Goal: Task Accomplishment & Management: Use online tool/utility

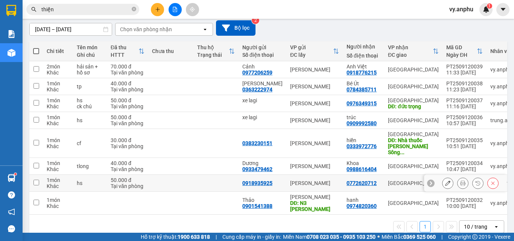
scroll to position [68, 0]
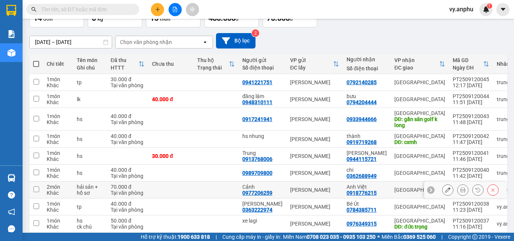
scroll to position [27, 0]
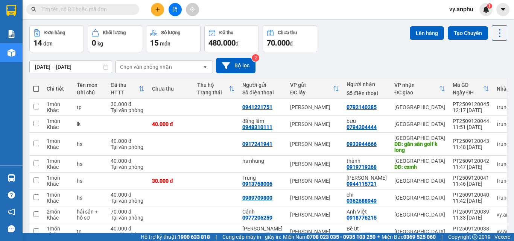
click at [38, 88] on span at bounding box center [36, 89] width 6 height 6
click at [36, 85] on input "checkbox" at bounding box center [36, 85] width 0 height 0
checkbox input "true"
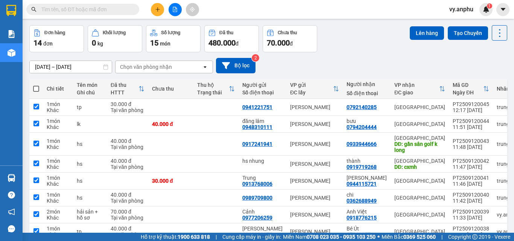
checkbox input "true"
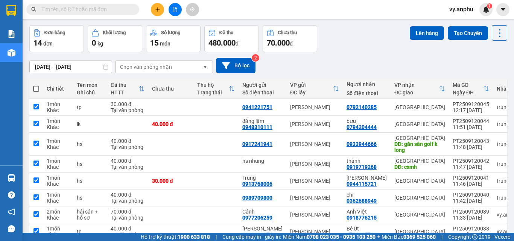
checkbox input "true"
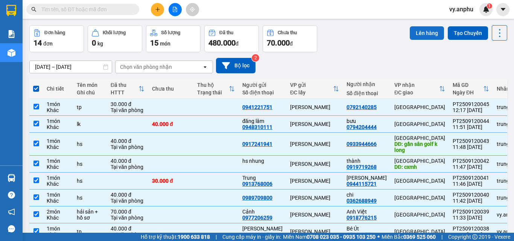
click at [421, 36] on button "Lên hàng" at bounding box center [427, 33] width 34 height 14
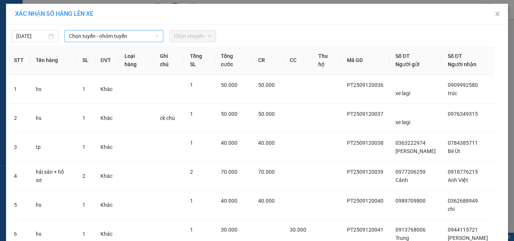
click at [106, 31] on span "Chọn tuyến - nhóm tuyến" at bounding box center [114, 35] width 90 height 11
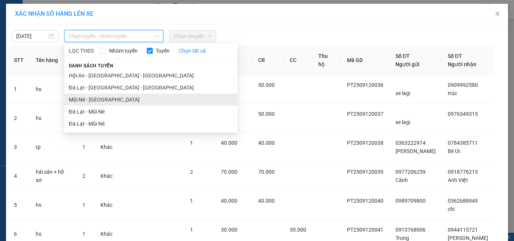
click at [87, 99] on li "Mũi Né - Đà Lạt" at bounding box center [150, 100] width 173 height 12
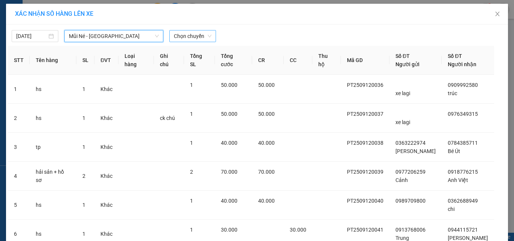
click at [179, 33] on span "Chọn chuyến" at bounding box center [193, 35] width 38 height 11
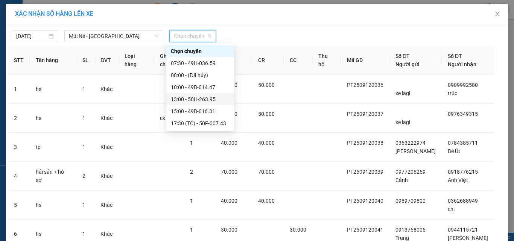
click at [183, 100] on div "13:00 - 50H-263.95" at bounding box center [200, 99] width 59 height 8
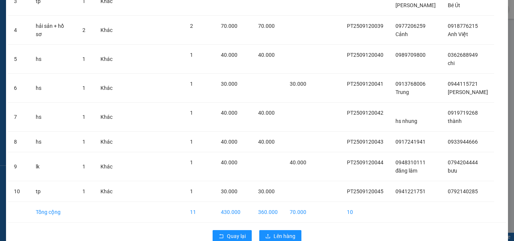
scroll to position [179, 0]
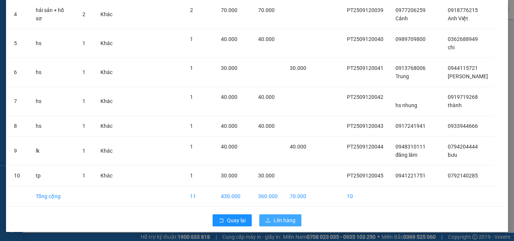
click at [282, 220] on span "Lên hàng" at bounding box center [285, 220] width 22 height 8
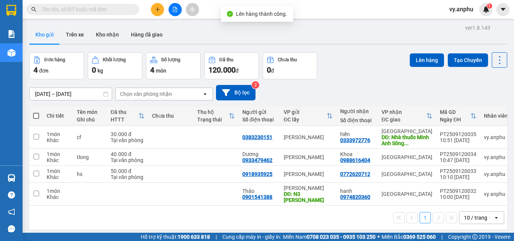
click at [30, 117] on th at bounding box center [36, 116] width 14 height 20
click at [35, 116] on span at bounding box center [36, 116] width 6 height 6
click at [36, 112] on input "checkbox" at bounding box center [36, 112] width 0 height 0
checkbox input "true"
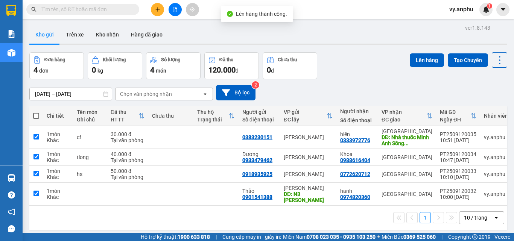
checkbox input "true"
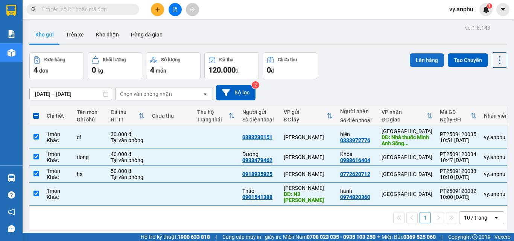
click at [425, 61] on button "Lên hàng" at bounding box center [427, 60] width 34 height 14
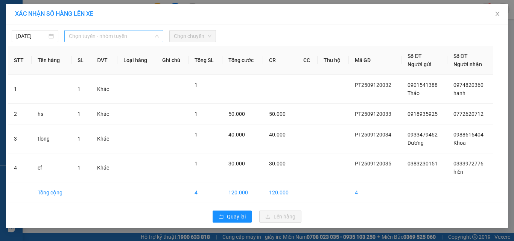
click at [119, 37] on span "Chọn tuyến - nhóm tuyến" at bounding box center [114, 35] width 90 height 11
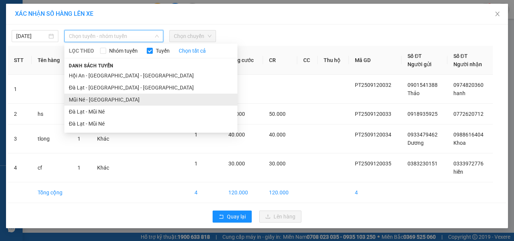
click at [96, 99] on li "Mũi Né - Đà Lạt" at bounding box center [150, 100] width 173 height 12
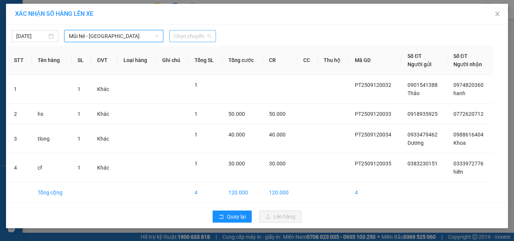
click at [190, 40] on span "Chọn chuyến" at bounding box center [193, 35] width 38 height 11
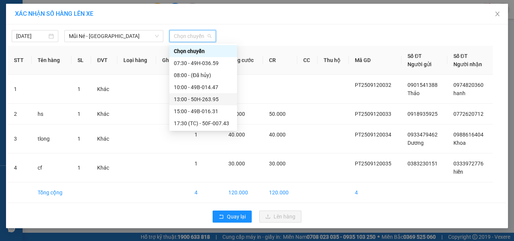
click at [184, 99] on div "13:00 - 50H-263.95" at bounding box center [203, 99] width 59 height 8
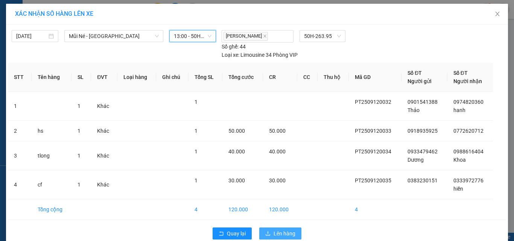
click at [288, 233] on span "Lên hàng" at bounding box center [285, 234] width 22 height 8
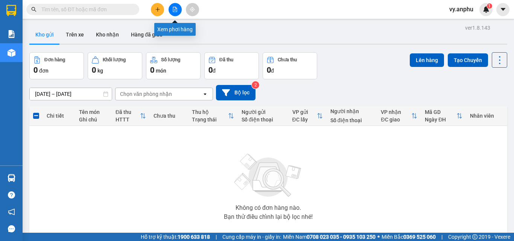
click at [178, 10] on button at bounding box center [175, 9] width 13 height 13
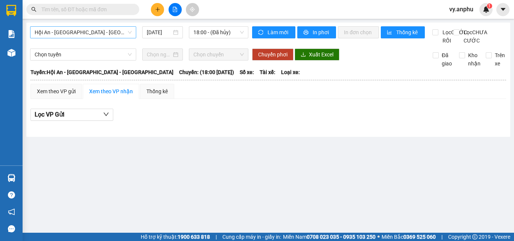
click at [124, 35] on span "Hội An - Nha Trang - Đà Lạt" at bounding box center [83, 32] width 97 height 11
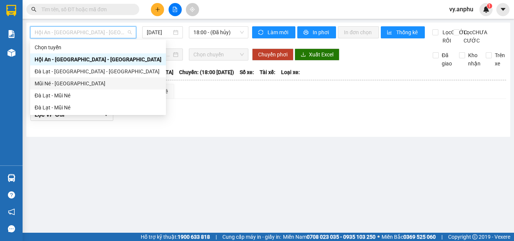
click at [58, 83] on div "Mũi Né - Đà Lạt" at bounding box center [98, 83] width 127 height 8
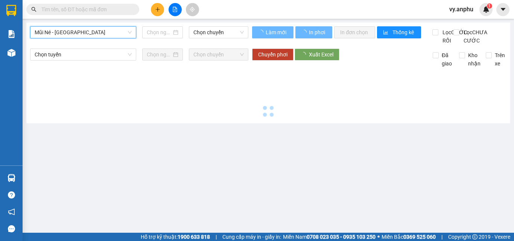
type input "12/09/2025"
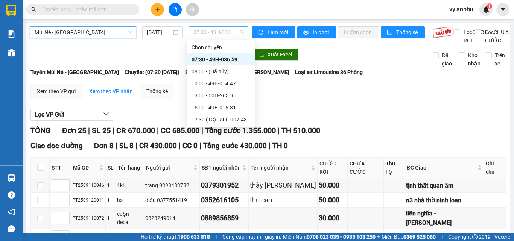
click at [202, 31] on span "07:30 - 49H-036.59" at bounding box center [218, 32] width 50 height 11
click at [198, 96] on div "13:00 - 50H-263.95" at bounding box center [221, 95] width 59 height 8
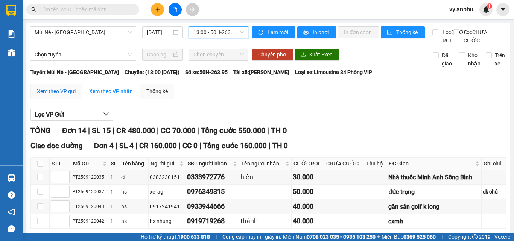
click at [67, 96] on div "Xem theo VP gửi" at bounding box center [56, 91] width 39 height 8
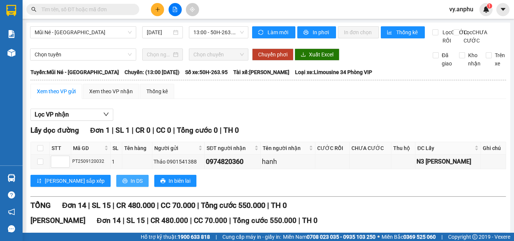
click at [131, 185] on span "In DS" at bounding box center [137, 181] width 12 height 8
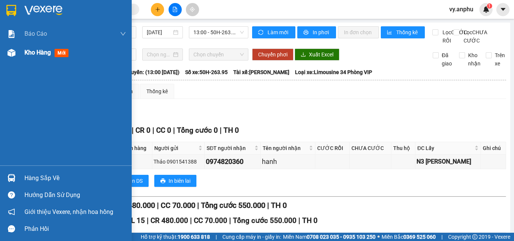
click at [52, 52] on div "Kho hàng mới" at bounding box center [47, 52] width 47 height 9
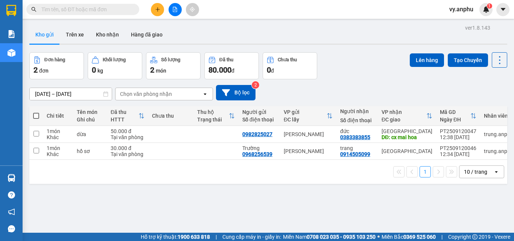
click at [34, 116] on span at bounding box center [36, 116] width 6 height 6
click at [36, 112] on input "checkbox" at bounding box center [36, 112] width 0 height 0
checkbox input "true"
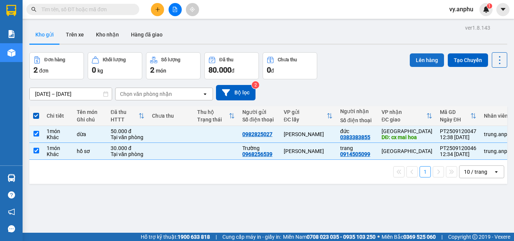
click at [414, 58] on button "Lên hàng" at bounding box center [427, 60] width 34 height 14
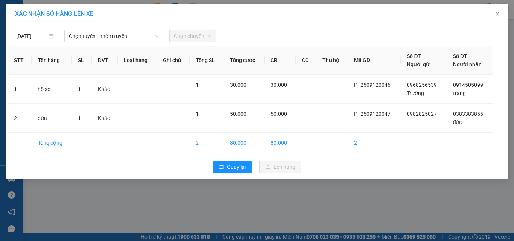
click at [84, 43] on div "12/09/2025 Chọn tuyến - nhóm tuyến Chọn chuyến STT Tên hàng SL ĐVT Loại hàng Gh…" at bounding box center [257, 101] width 502 height 154
click at [85, 38] on span "Chọn tuyến - nhóm tuyến" at bounding box center [114, 35] width 90 height 11
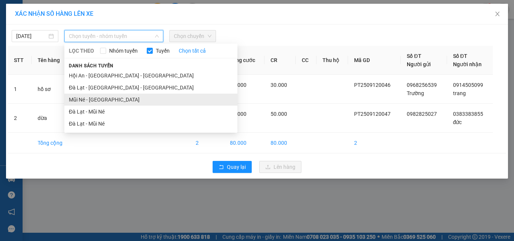
click at [91, 99] on li "Mũi Né - Đà Lạt" at bounding box center [150, 100] width 173 height 12
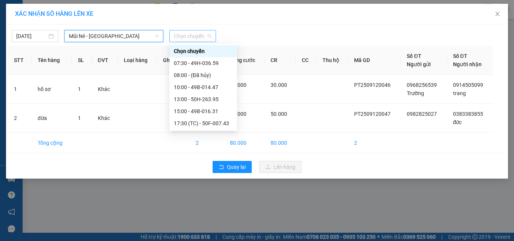
click at [185, 32] on span "Chọn chuyến" at bounding box center [193, 35] width 38 height 11
click at [189, 99] on div "13:00 - 50H-263.95" at bounding box center [203, 99] width 59 height 8
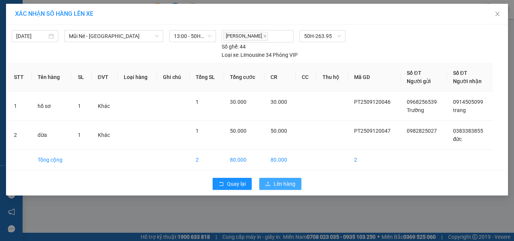
drag, startPoint x: 292, startPoint y: 186, endPoint x: 276, endPoint y: 177, distance: 18.7
click at [287, 184] on span "Lên hàng" at bounding box center [285, 184] width 22 height 8
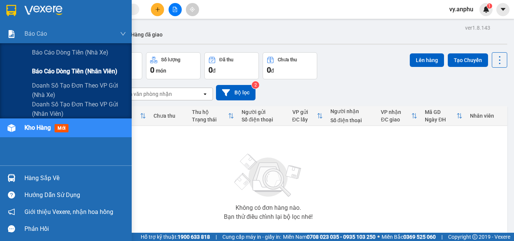
click at [55, 71] on span "Báo cáo dòng tiền (nhân viên)" at bounding box center [74, 71] width 85 height 9
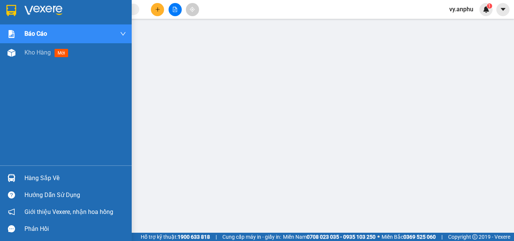
drag, startPoint x: 18, startPoint y: 56, endPoint x: 65, endPoint y: 35, distance: 51.1
click at [26, 53] on div "Kho hàng mới" at bounding box center [66, 52] width 132 height 19
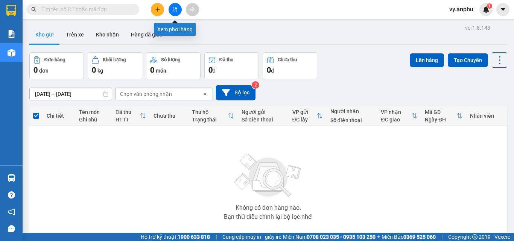
click at [175, 11] on icon "file-add" at bounding box center [174, 9] width 5 height 5
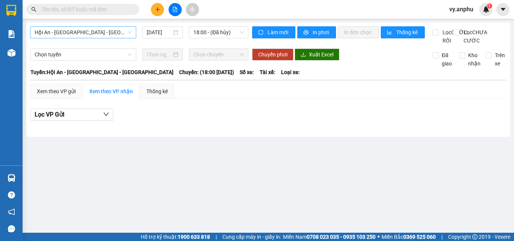
click at [98, 31] on span "Hội An - Nha Trang - Đà Lạt" at bounding box center [83, 32] width 97 height 11
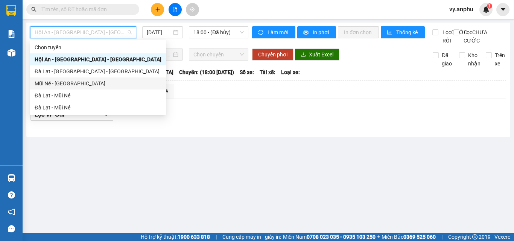
click at [70, 81] on div "Mũi Né - Đà Lạt" at bounding box center [98, 83] width 127 height 8
type input "12/09/2025"
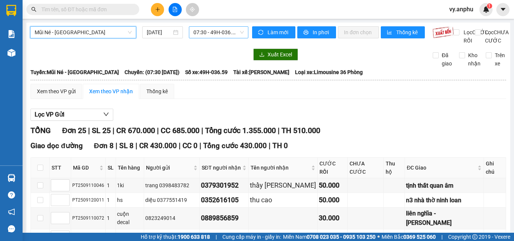
click at [199, 35] on span "07:30 - 49H-036.59" at bounding box center [218, 32] width 50 height 11
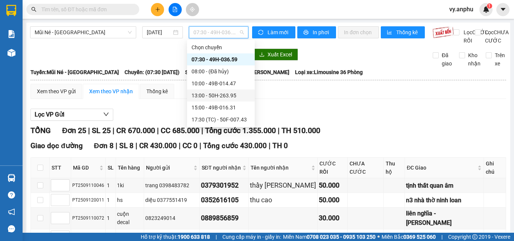
click at [203, 93] on div "13:00 - 50H-263.95" at bounding box center [221, 95] width 59 height 8
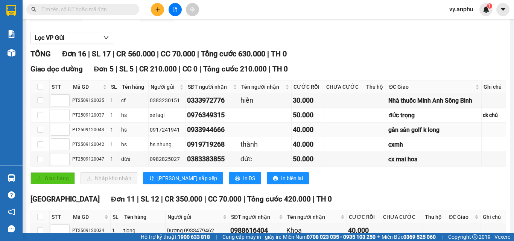
scroll to position [75, 0]
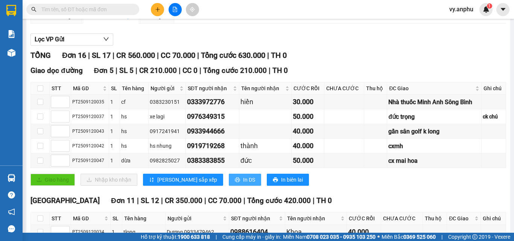
click at [243, 184] on span "In DS" at bounding box center [249, 180] width 12 height 8
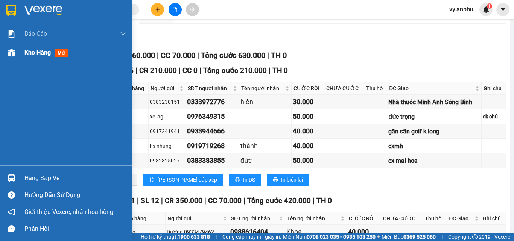
drag, startPoint x: 34, startPoint y: 56, endPoint x: 55, endPoint y: 49, distance: 21.7
click at [34, 56] on span "Kho hàng" at bounding box center [37, 52] width 26 height 7
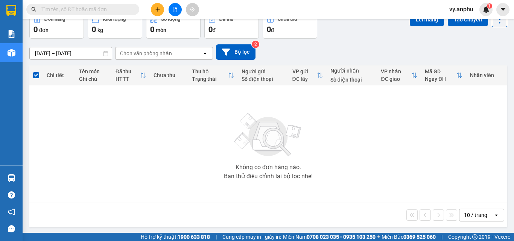
scroll to position [42, 0]
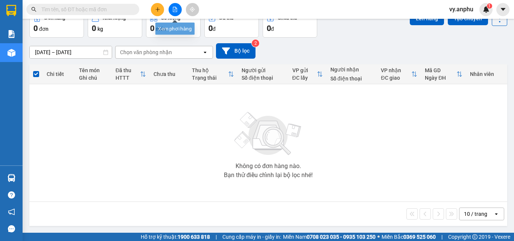
click at [178, 10] on button at bounding box center [175, 9] width 13 height 13
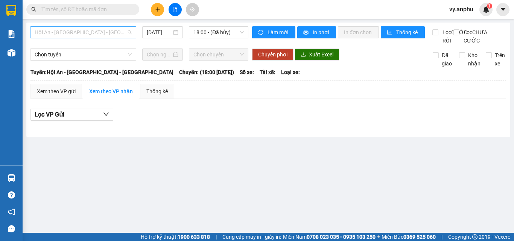
click at [93, 32] on span "Hội An - Nha Trang - Đà Lạt" at bounding box center [83, 32] width 97 height 11
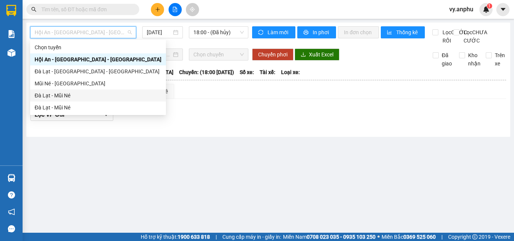
click at [63, 95] on div "Đà Lạt - Mũi Né" at bounding box center [98, 95] width 127 height 8
type input "12/09/2025"
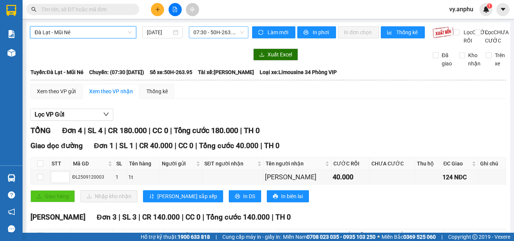
click at [227, 32] on span "07:30 - 50H-263.95" at bounding box center [218, 32] width 50 height 11
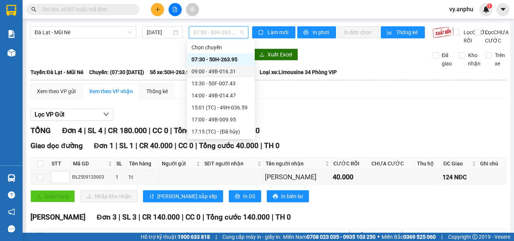
click at [215, 73] on div "09:00 - 49B-016.31" at bounding box center [221, 71] width 59 height 8
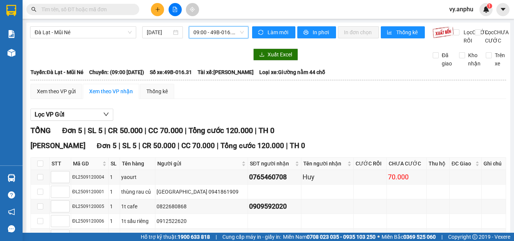
scroll to position [58, 0]
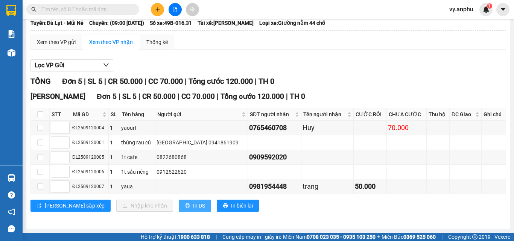
click at [193, 207] on span "In DS" at bounding box center [199, 206] width 12 height 8
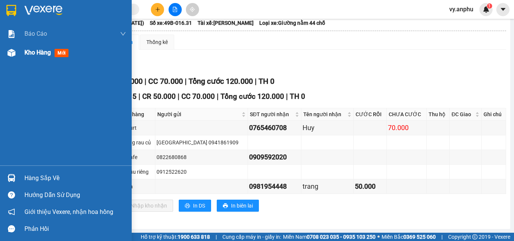
drag, startPoint x: 30, startPoint y: 60, endPoint x: 120, endPoint y: 69, distance: 90.4
click at [31, 59] on div "Kho hàng mới" at bounding box center [75, 52] width 102 height 19
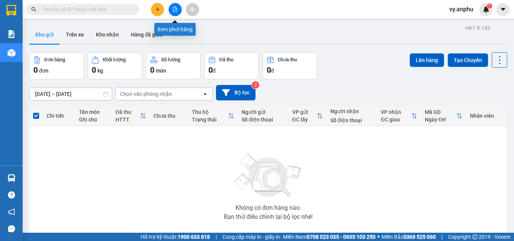
click at [176, 9] on icon "file-add" at bounding box center [174, 9] width 5 height 5
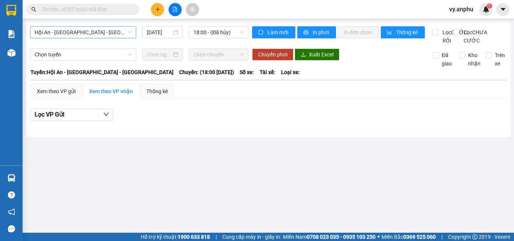
click at [136, 29] on div "Hội An - Nha Trang - Đà Lạt" at bounding box center [83, 32] width 106 height 12
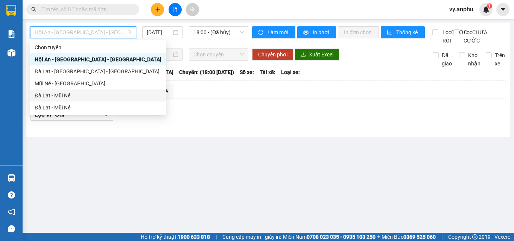
click at [88, 94] on div "Đà Lạt - Mũi Né" at bounding box center [98, 95] width 127 height 8
type input "12/09/2025"
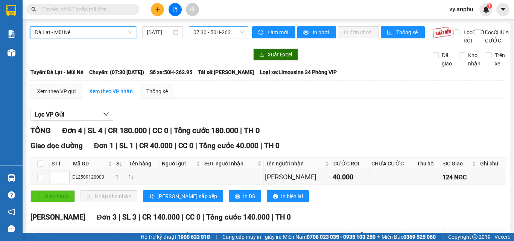
click at [224, 31] on span "07:30 - 50H-263.95" at bounding box center [218, 32] width 50 height 11
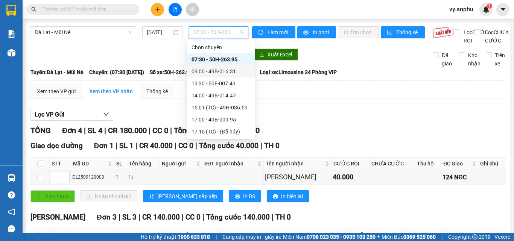
click at [199, 72] on div "09:00 - 49B-016.31" at bounding box center [221, 71] width 59 height 8
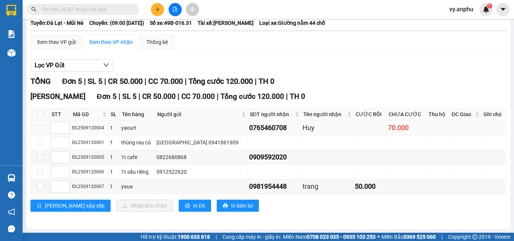
scroll to position [58, 0]
click at [42, 115] on input "checkbox" at bounding box center [40, 114] width 6 height 6
checkbox input "true"
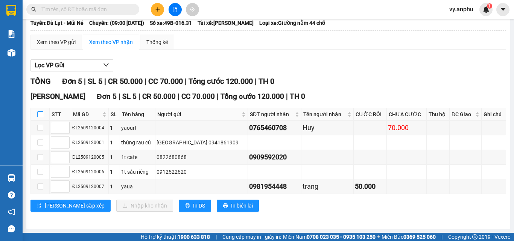
checkbox input "true"
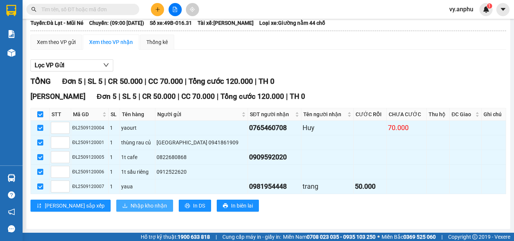
click at [131, 208] on span "Nhập kho nhận" at bounding box center [149, 206] width 37 height 8
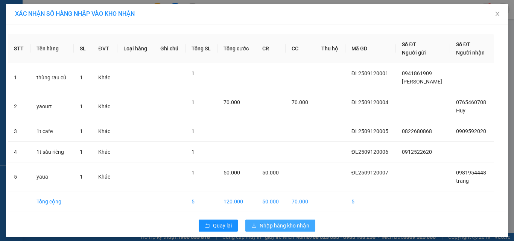
click at [294, 224] on span "Nhập hàng kho nhận" at bounding box center [285, 226] width 50 height 8
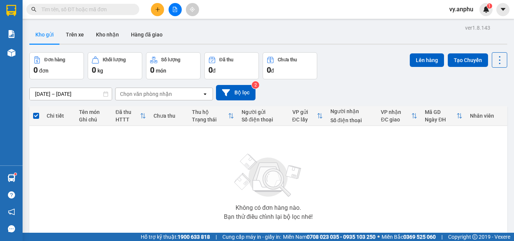
click at [464, 13] on span "vy.anphu" at bounding box center [461, 9] width 36 height 9
click at [462, 33] on span "Đổi mật khẩu" at bounding box center [471, 35] width 32 height 8
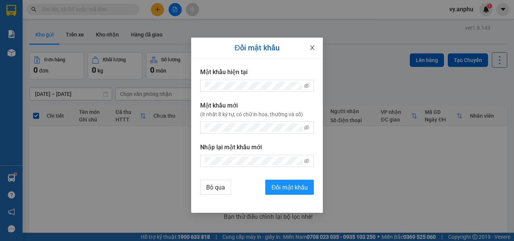
click at [313, 46] on icon "close" at bounding box center [312, 48] width 6 height 6
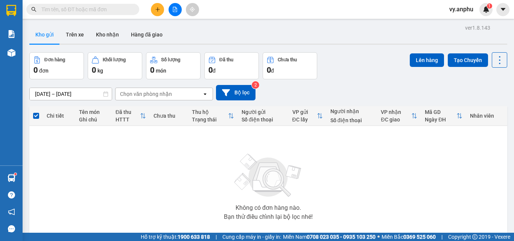
click at [464, 12] on span "vy.anphu" at bounding box center [461, 9] width 36 height 9
click at [464, 20] on span "Đăng xuất" at bounding box center [471, 23] width 32 height 8
